Goal: Check status: Check status

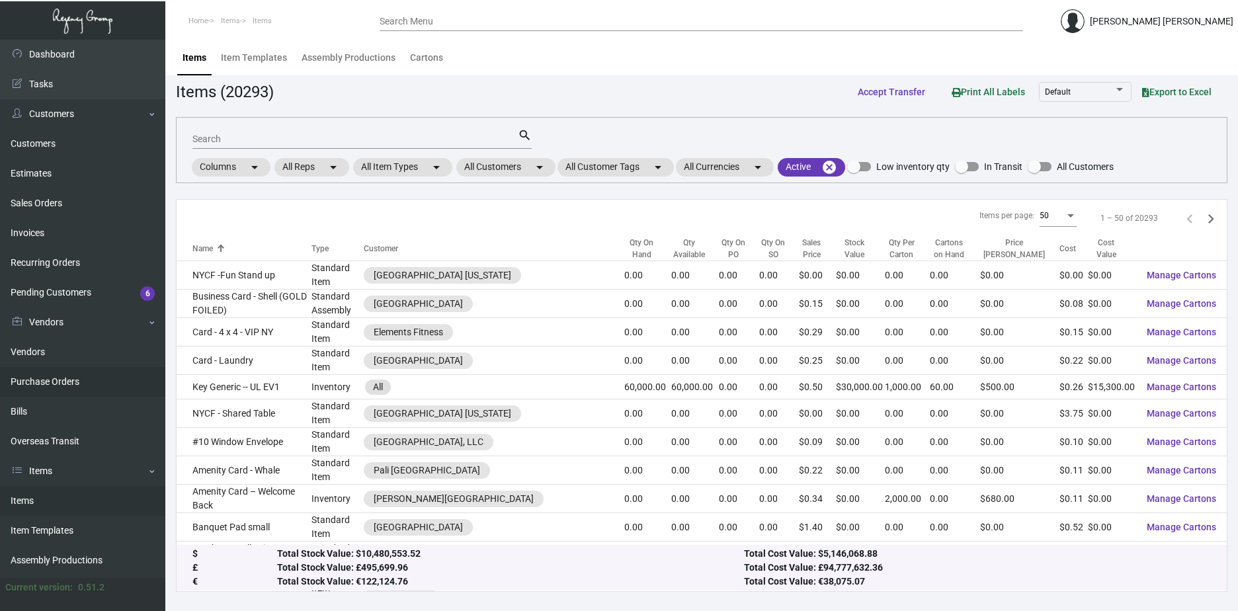
drag, startPoint x: 51, startPoint y: 382, endPoint x: 63, endPoint y: 376, distance: 14.2
click at [51, 382] on link "Purchase Orders" at bounding box center [82, 382] width 165 height 30
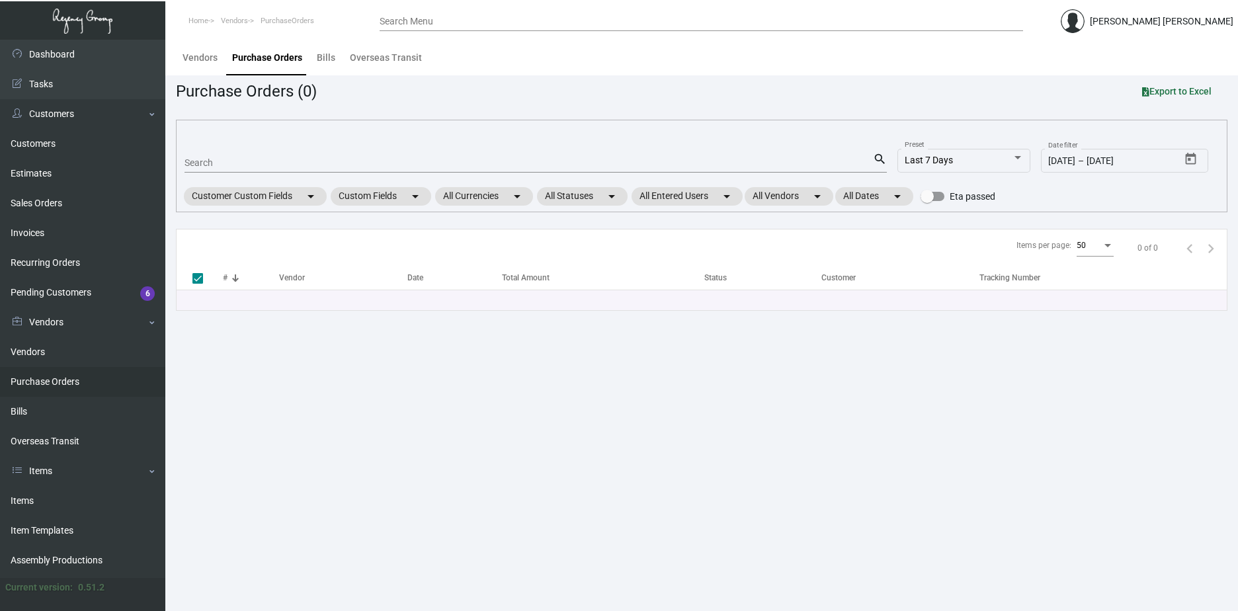
click at [248, 155] on div "Search" at bounding box center [528, 162] width 688 height 20
paste input "P09098"
type input "P09098"
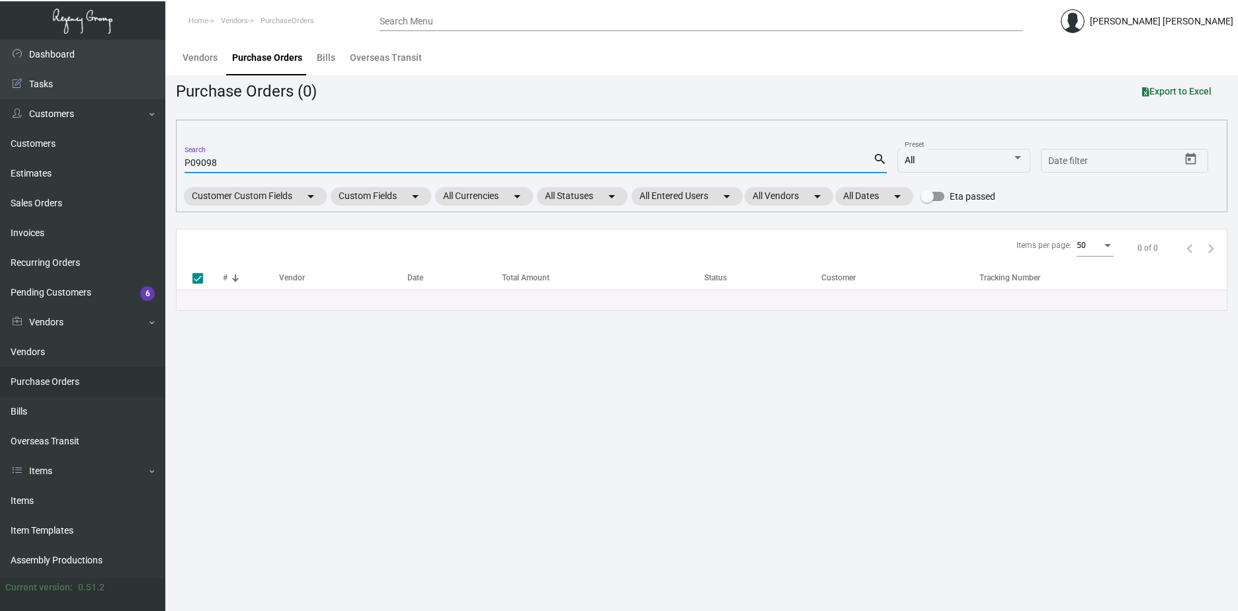
type input "P09098"
click at [875, 154] on mat-icon "search" at bounding box center [880, 159] width 14 height 16
click at [317, 368] on main "Vendors Purchase Orders Bills Overseas Transit Purchase Orders (0) Export to Ex…" at bounding box center [701, 325] width 1072 height 571
click at [243, 155] on div "P09098 Search" at bounding box center [528, 162] width 688 height 20
click at [243, 159] on input "P09098" at bounding box center [528, 163] width 688 height 11
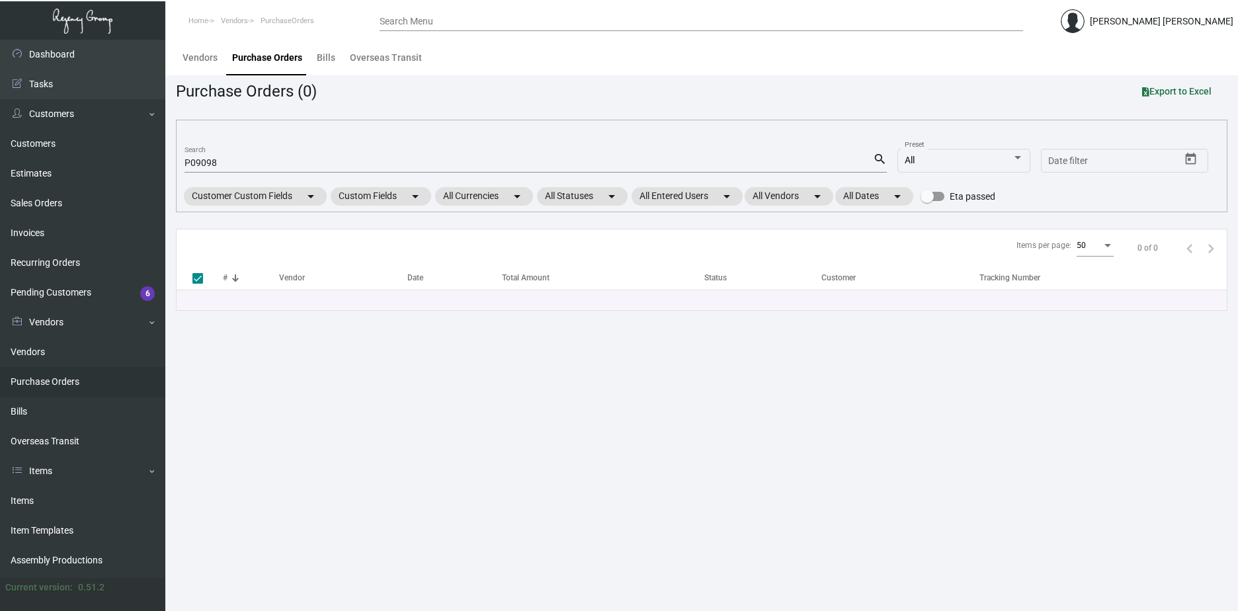
click at [880, 157] on mat-icon "search" at bounding box center [880, 159] width 14 height 16
click at [0, 110] on html "Home Vendors PurchaseOrders Search Menu [PERSON_NAME] [PERSON_NAME] Dashboard D…" at bounding box center [619, 305] width 1238 height 611
paste input "104066"
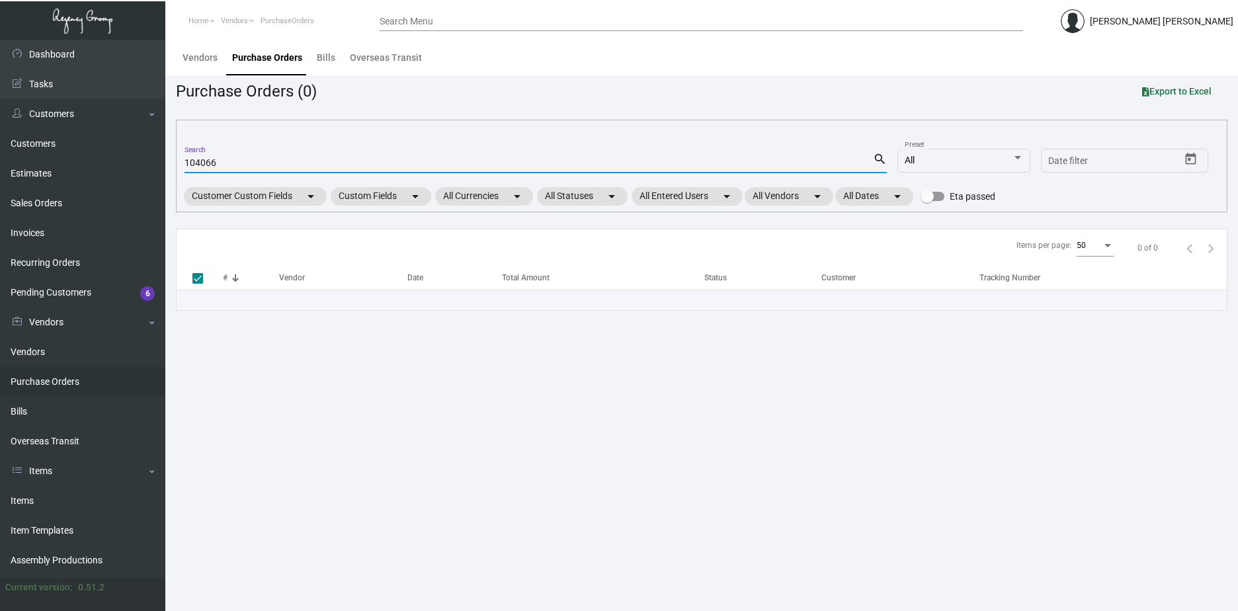
type input "104066"
checkbox input "false"
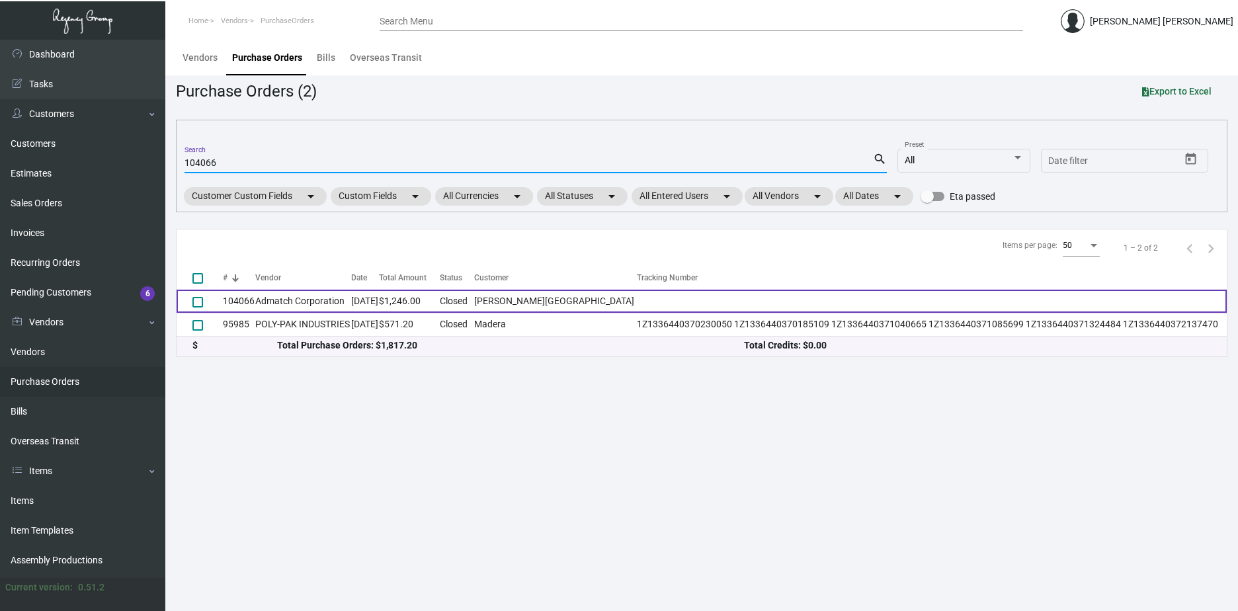
click at [527, 295] on td "[PERSON_NAME][GEOGRAPHIC_DATA]" at bounding box center [555, 301] width 163 height 23
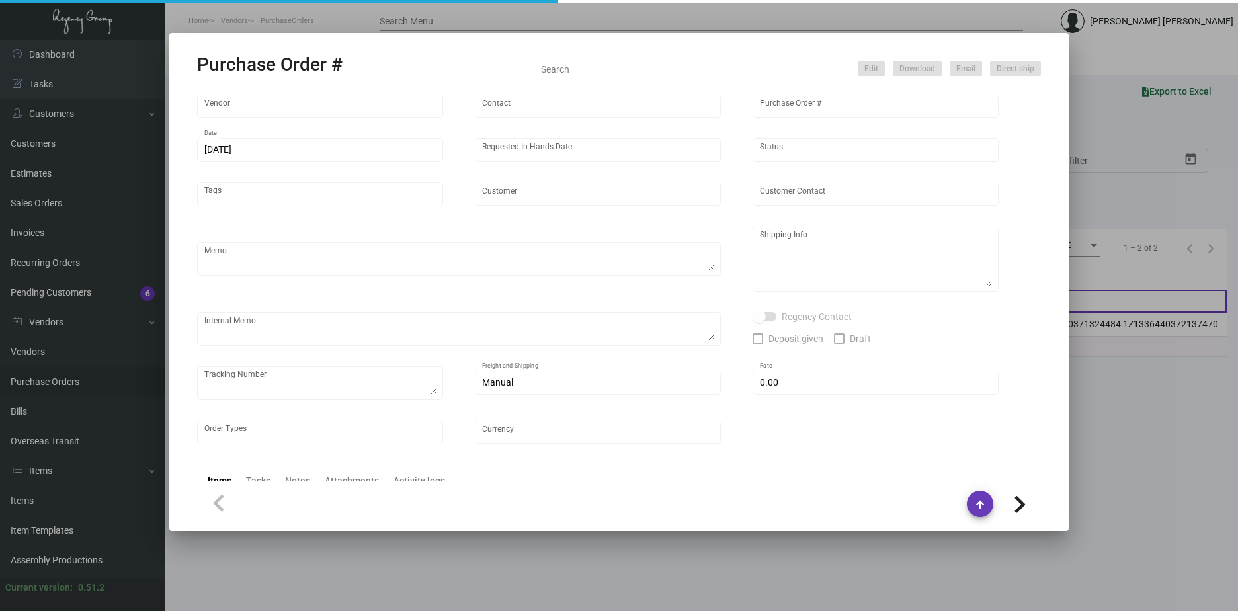
type input "Admatch Corporation"
type input "Order Entry"
type input "104066"
type input "[DATE]"
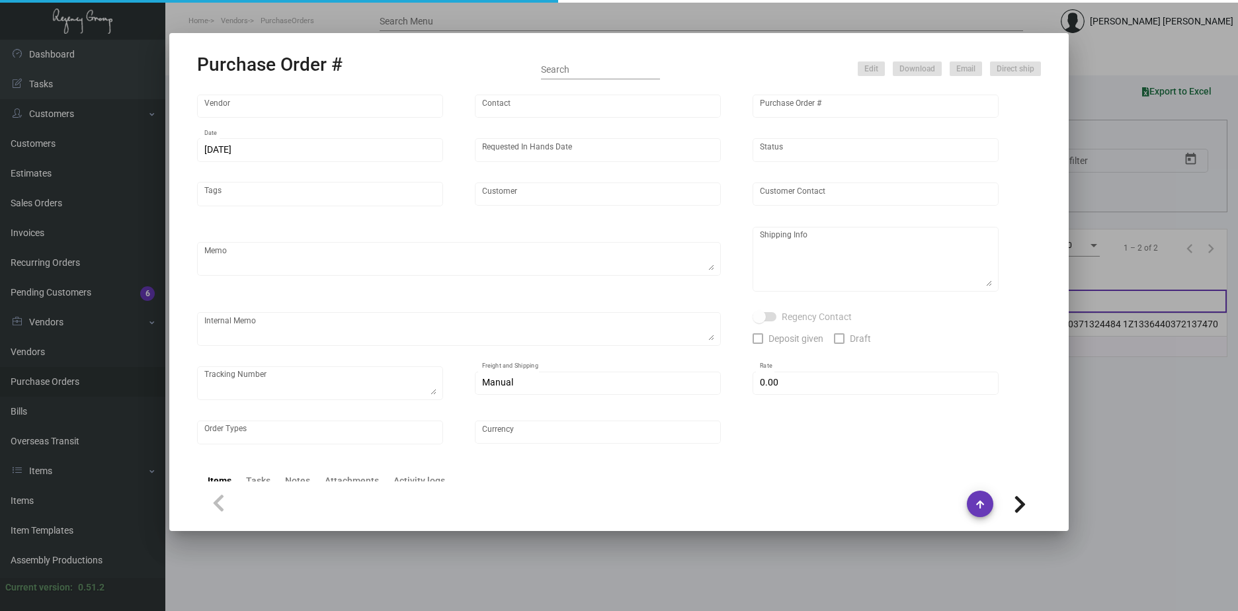
type input "[PERSON_NAME][GEOGRAPHIC_DATA]"
type input "[PERSON_NAME]"
type textarea "Reorder - Purchase Order #92515 / BLIND SHIP ON UPS# 1AY276"
type textarea "SA- [PERSON_NAME][GEOGRAPHIC_DATA] [GEOGRAPHIC_DATA] [STREET_ADDRESS] Attn: [PE…"
type input "$ 0.00"
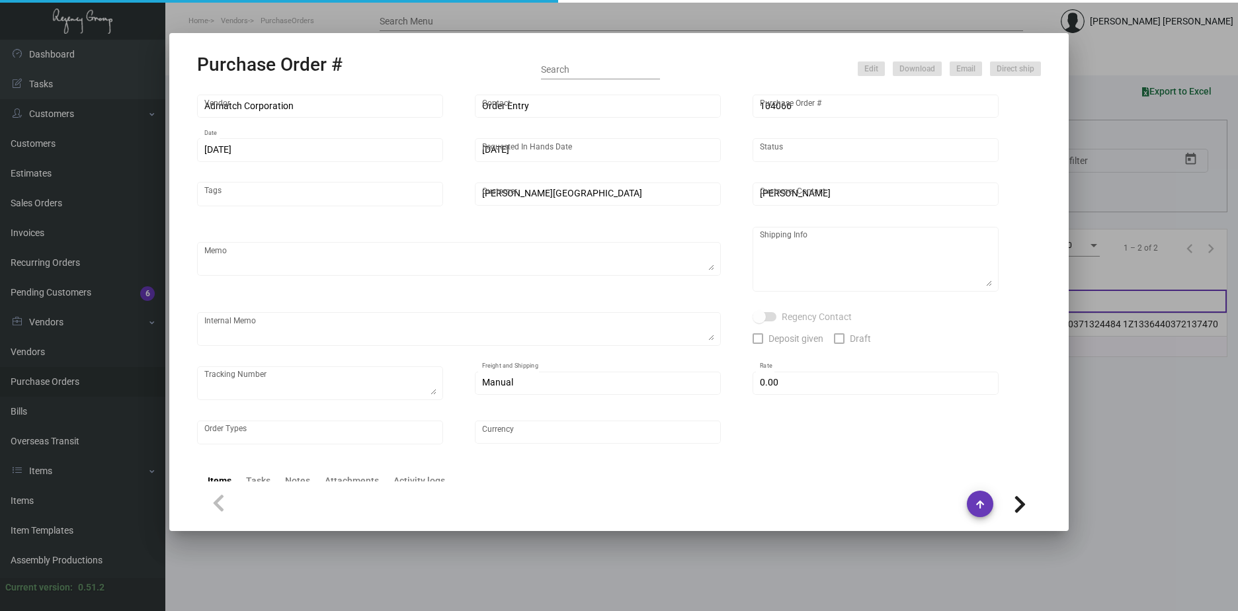
type input "United States Dollar $"
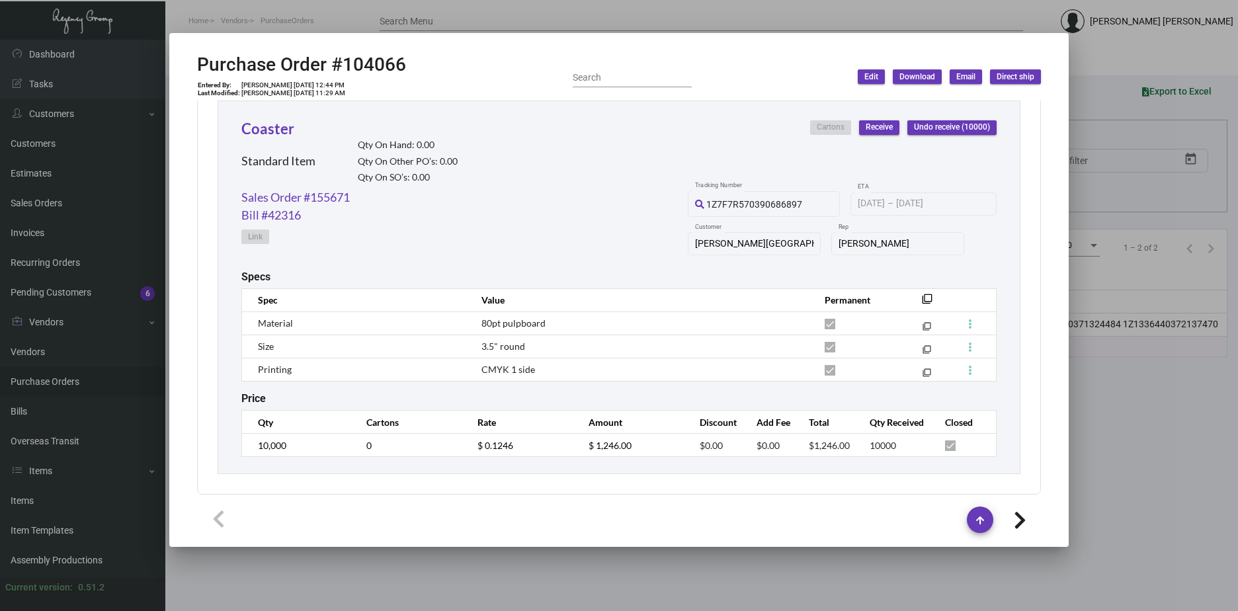
scroll to position [622, 0]
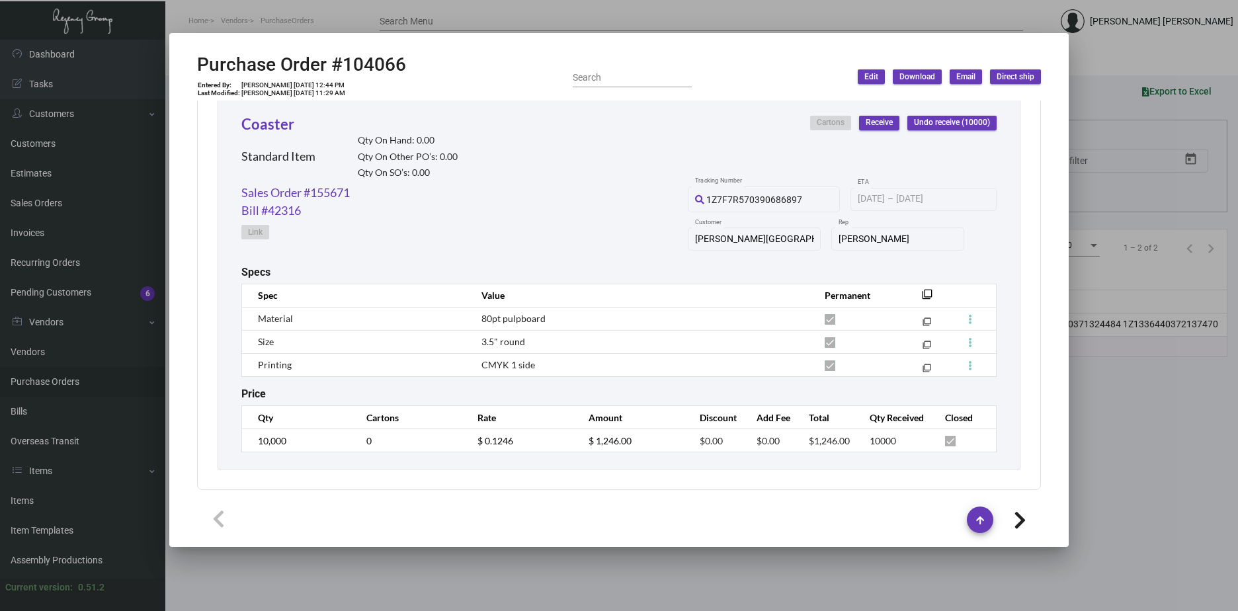
click at [1139, 489] on div at bounding box center [619, 305] width 1238 height 611
